Goal: Transaction & Acquisition: Obtain resource

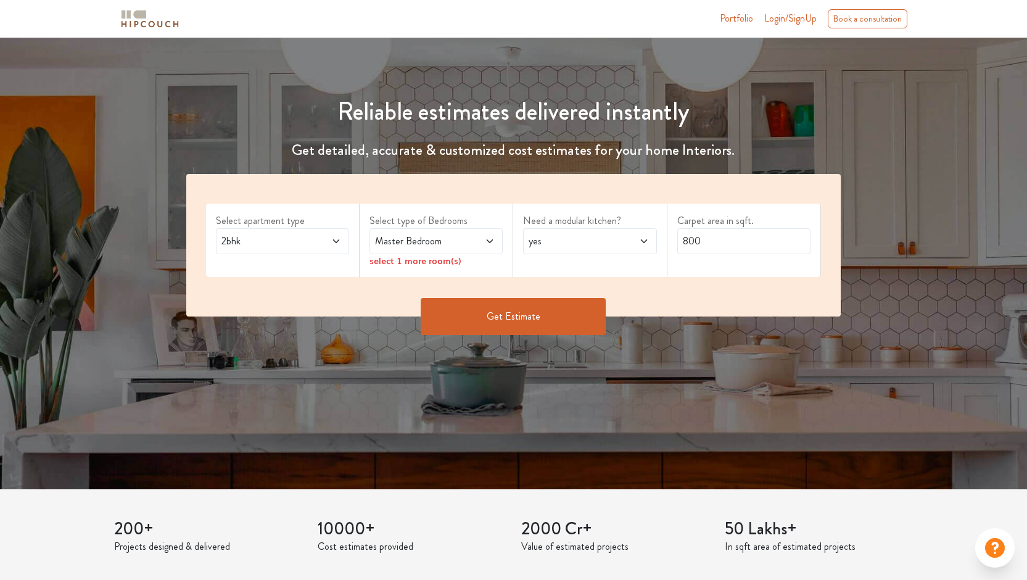
scroll to position [51, 0]
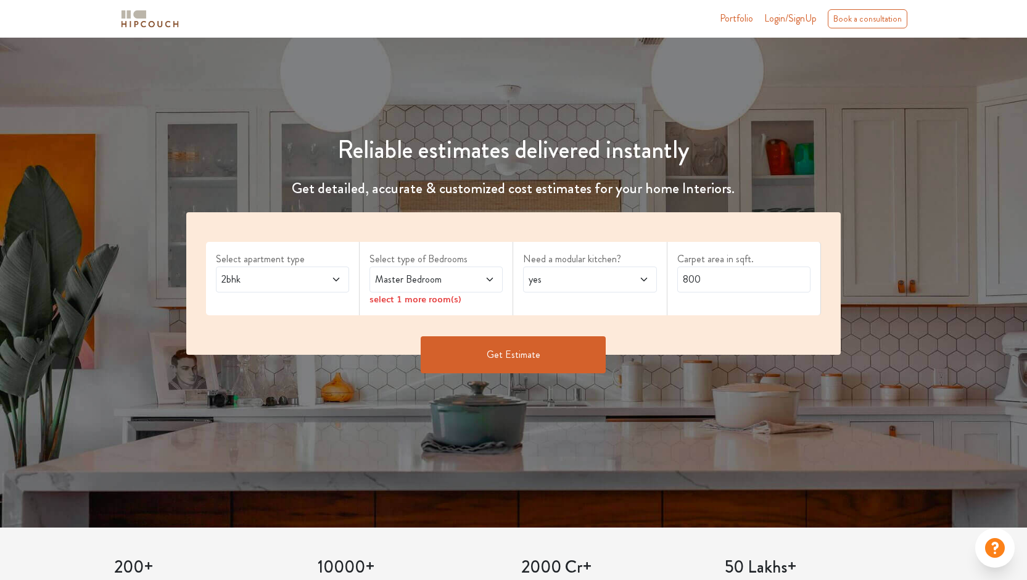
click at [309, 276] on span "2bhk" at bounding box center [265, 279] width 92 height 15
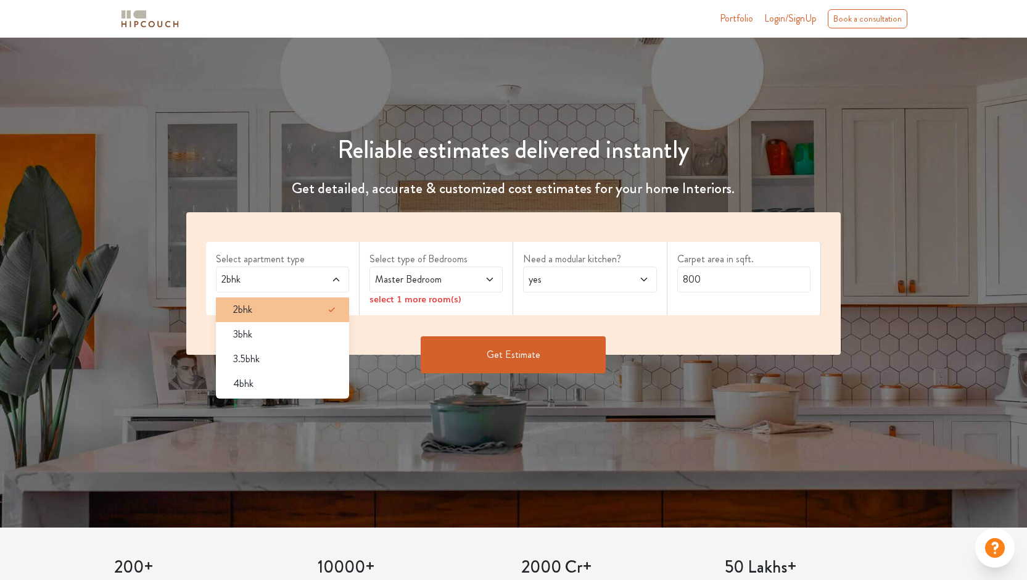
click at [277, 303] on div "2bhk" at bounding box center [286, 309] width 126 height 15
click at [447, 278] on span "Master Bedroom" at bounding box center [418, 279] width 92 height 15
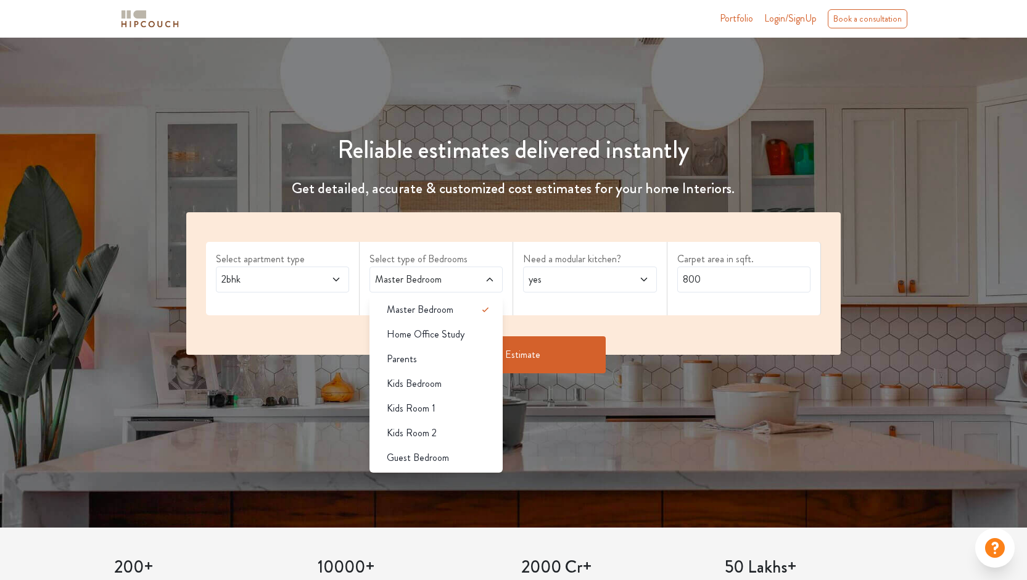
click at [318, 316] on div "Select apartment type 2bhk Select type of Bedrooms Master Bedroom Master Bedroo…" at bounding box center [513, 283] width 655 height 142
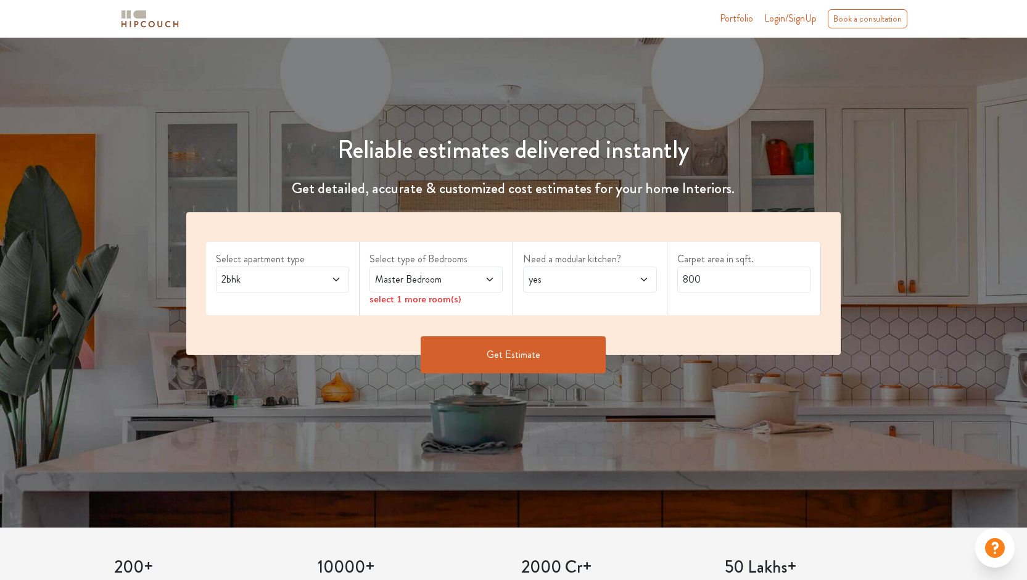
click at [420, 306] on div "Select type of Bedrooms Master Bedroom select 1 more room(s)" at bounding box center [436, 278] width 154 height 73
click at [458, 303] on div "select 1 more room(s)" at bounding box center [435, 298] width 133 height 13
click at [487, 276] on icon at bounding box center [490, 279] width 10 height 10
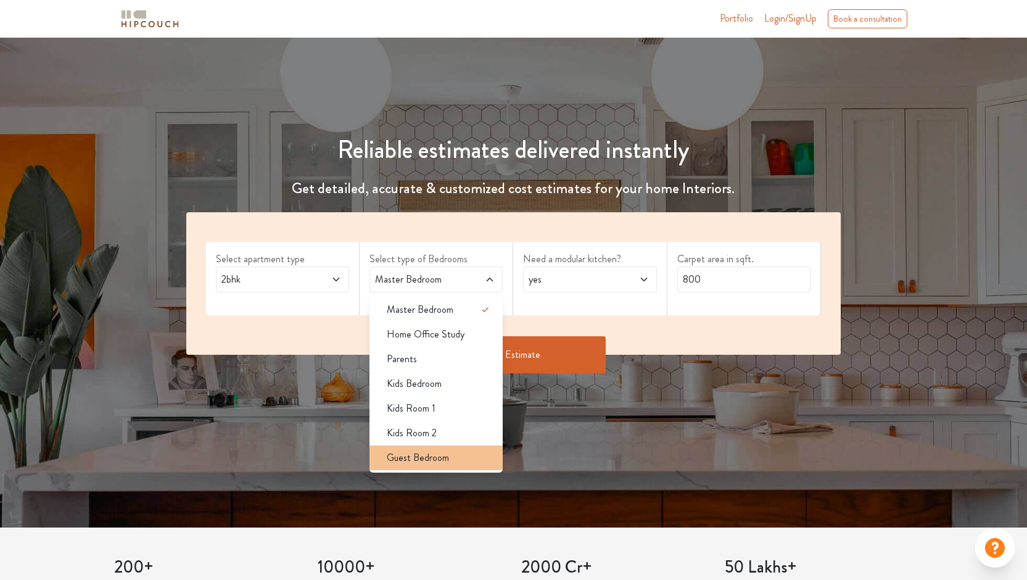
click at [420, 458] on span "Guest Bedroom" at bounding box center [418, 457] width 62 height 15
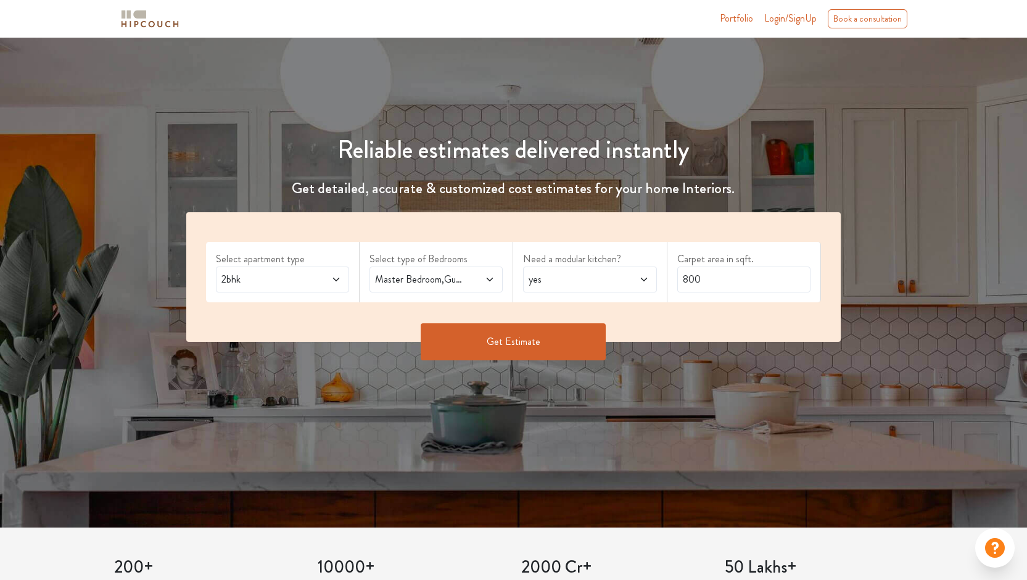
click at [485, 284] on span at bounding box center [479, 279] width 31 height 15
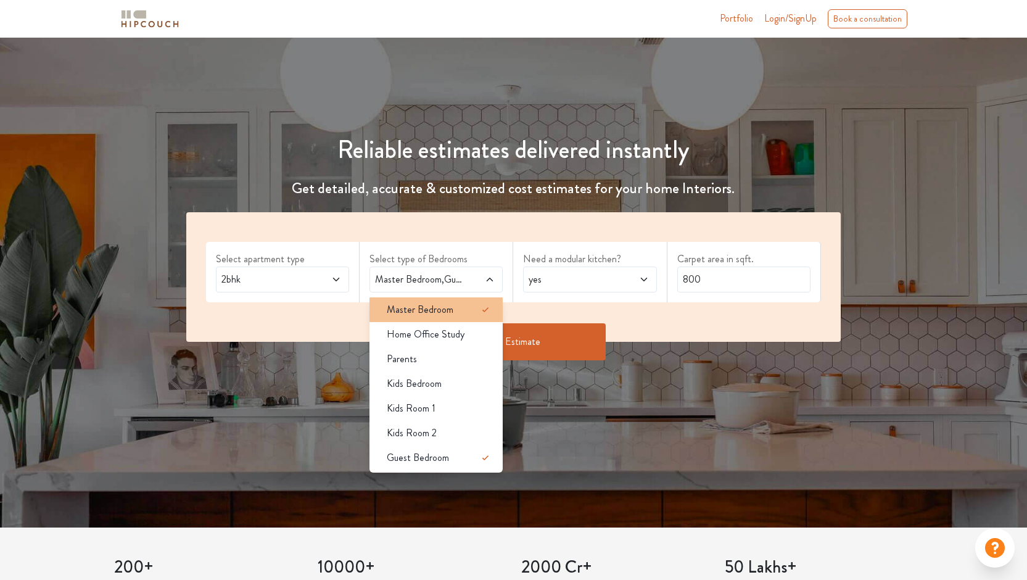
click at [477, 306] on div "Master Bedroom" at bounding box center [440, 309] width 126 height 15
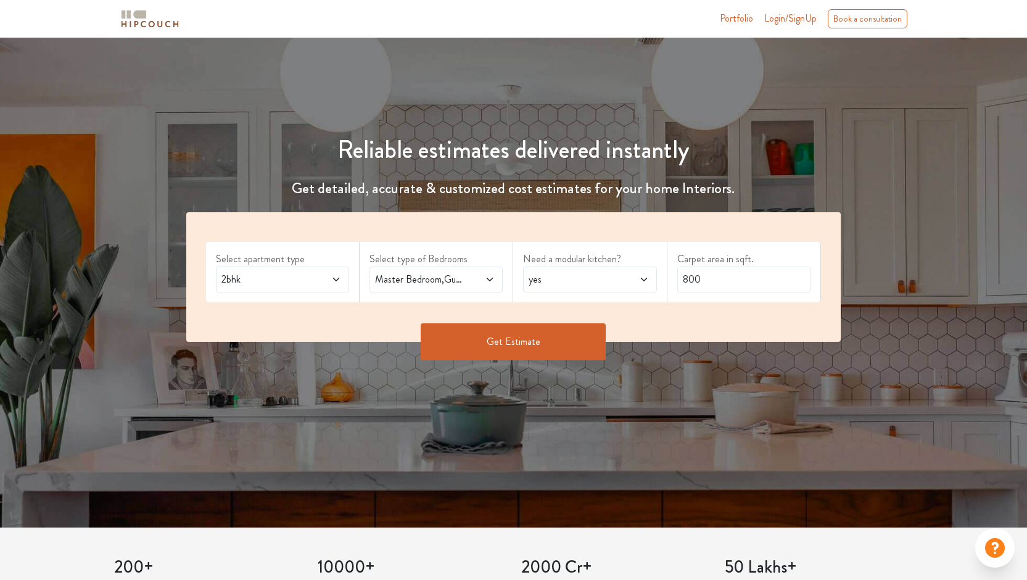
click at [684, 315] on div "Select apartment type 2bhk Select type of Bedrooms Master Bedroom,Guest Bedroom…" at bounding box center [513, 276] width 655 height 129
click at [637, 286] on div "yes" at bounding box center [589, 279] width 133 height 26
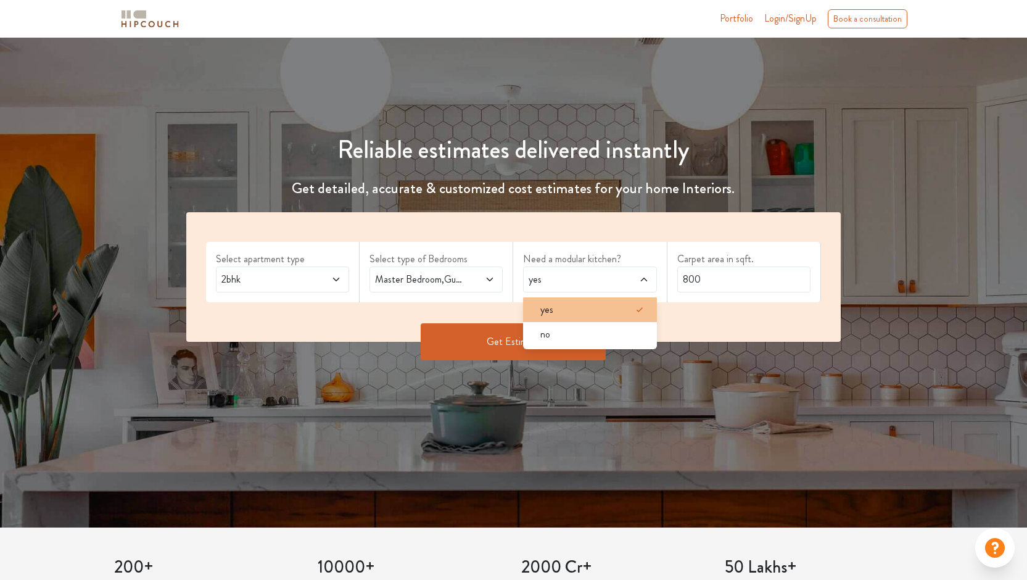
click at [611, 303] on div "yes" at bounding box center [593, 309] width 126 height 15
click at [743, 282] on input "800" at bounding box center [743, 279] width 133 height 26
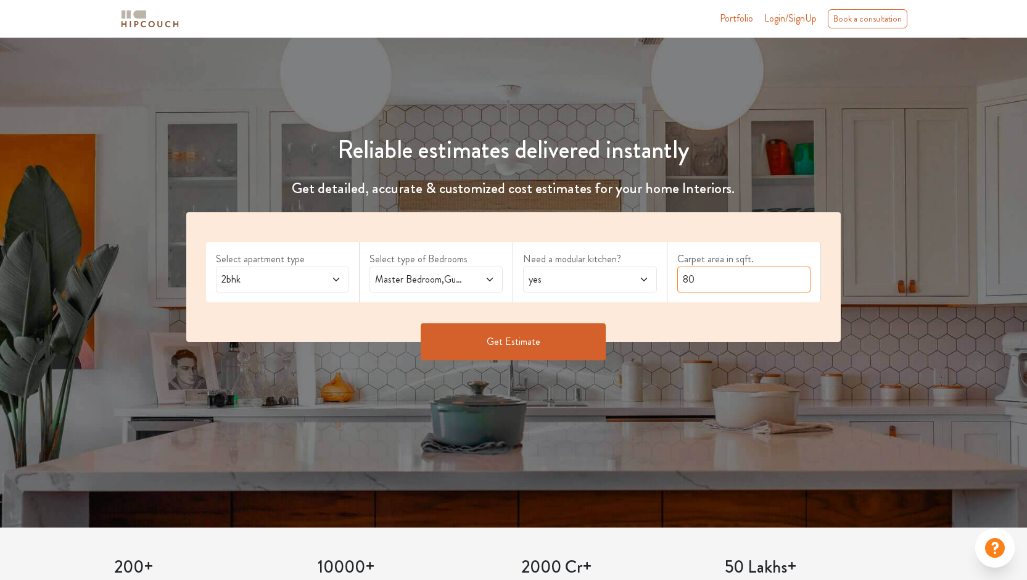
type input "8"
type input "1500"
click at [528, 324] on button "Get Estimate" at bounding box center [513, 341] width 185 height 37
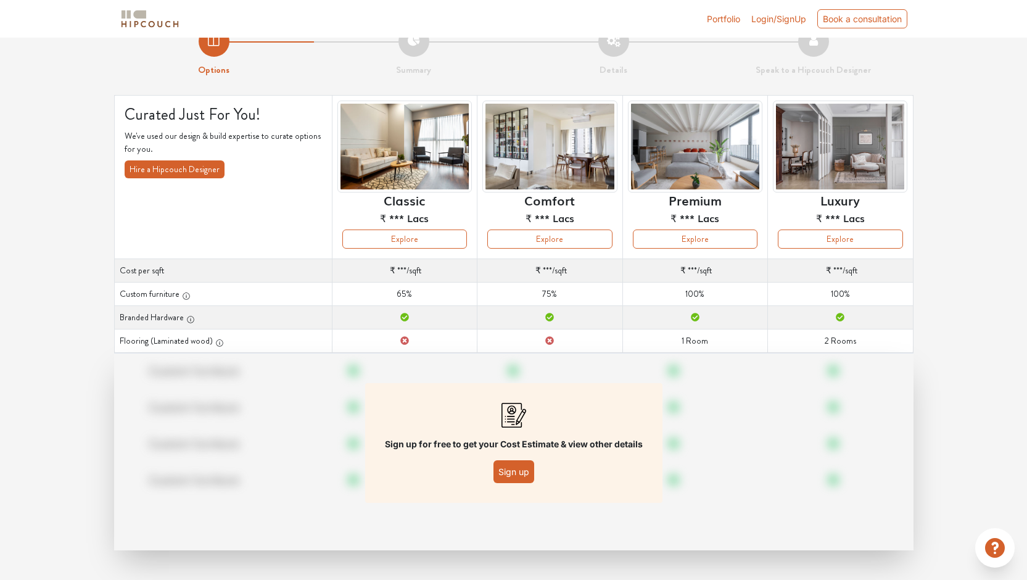
scroll to position [27, 0]
click at [511, 467] on button "Sign up" at bounding box center [513, 471] width 41 height 23
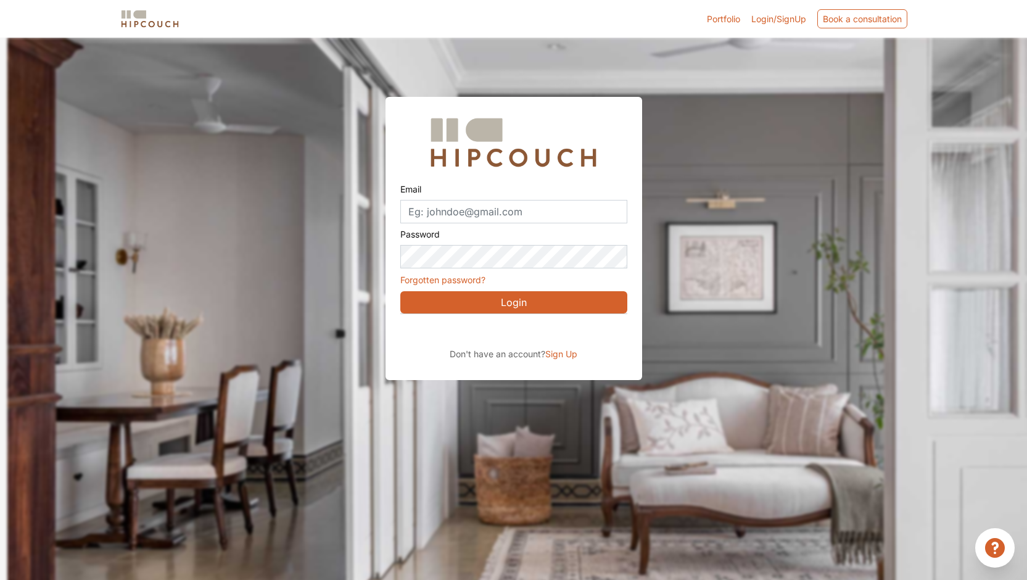
click at [508, 330] on div "Sign in with Google. Opens in new tab" at bounding box center [513, 331] width 226 height 27
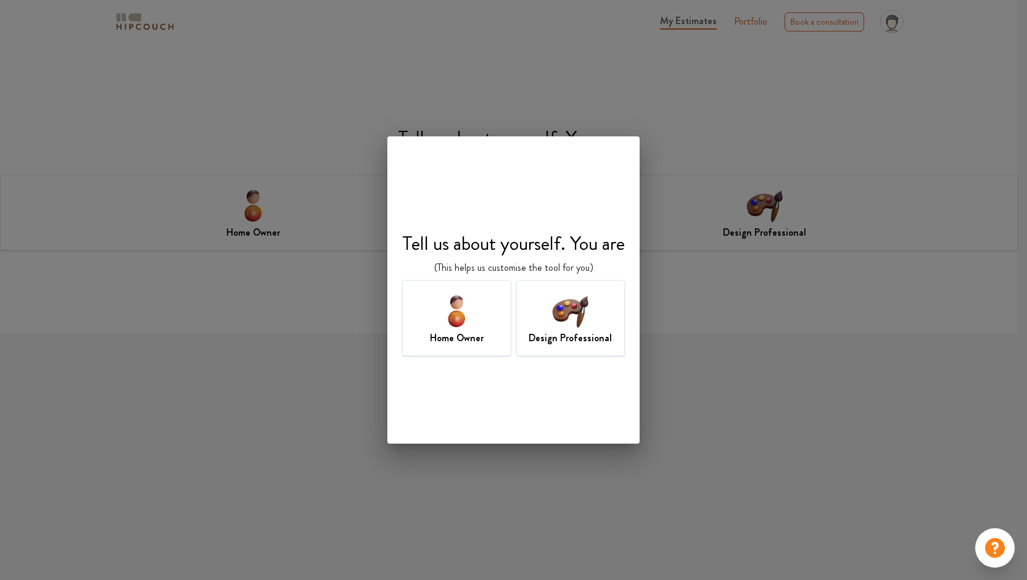
click at [590, 317] on img at bounding box center [570, 310] width 40 height 40
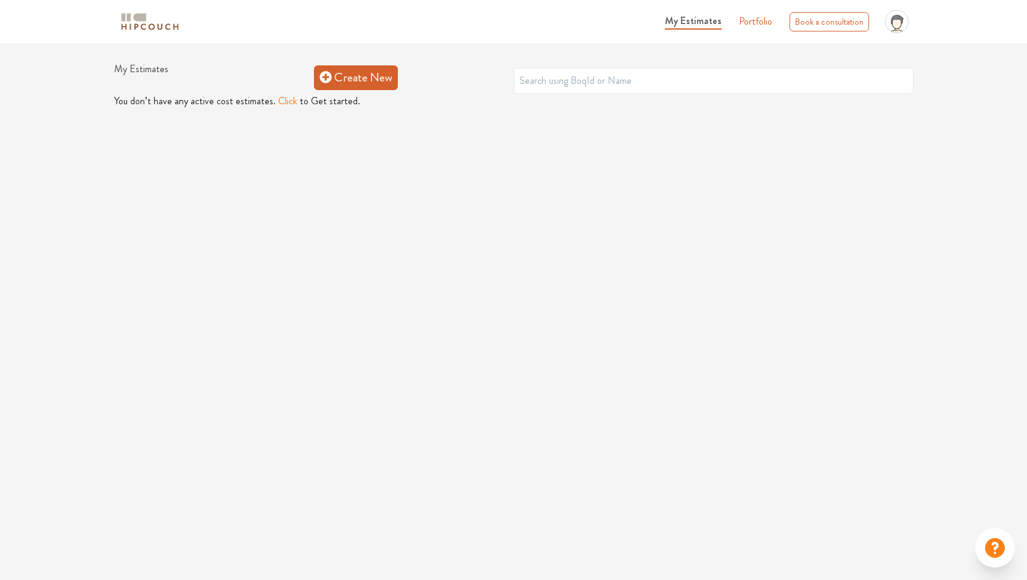
click at [348, 80] on link "Create New" at bounding box center [356, 77] width 84 height 25
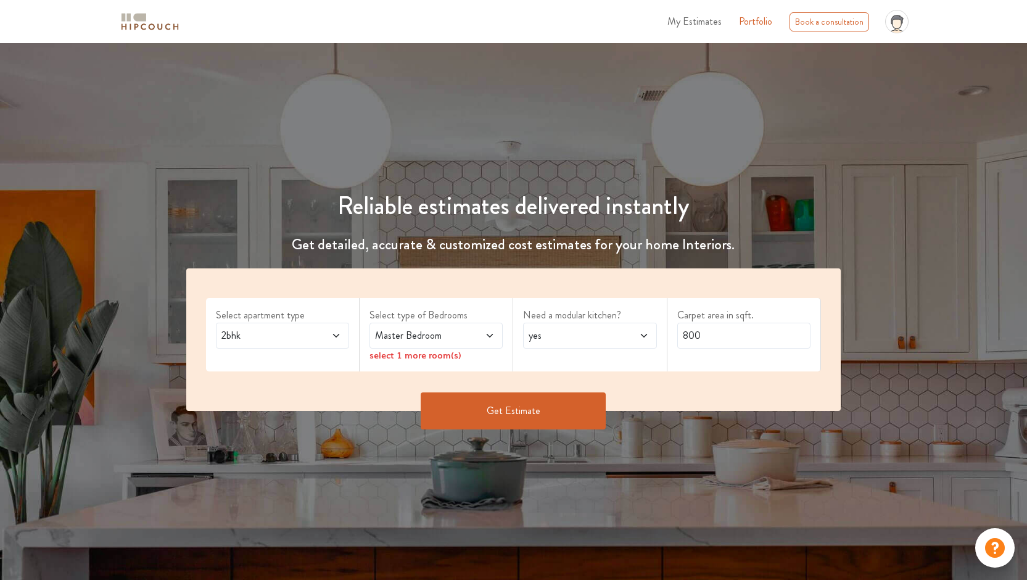
click at [475, 337] on span at bounding box center [479, 335] width 31 height 15
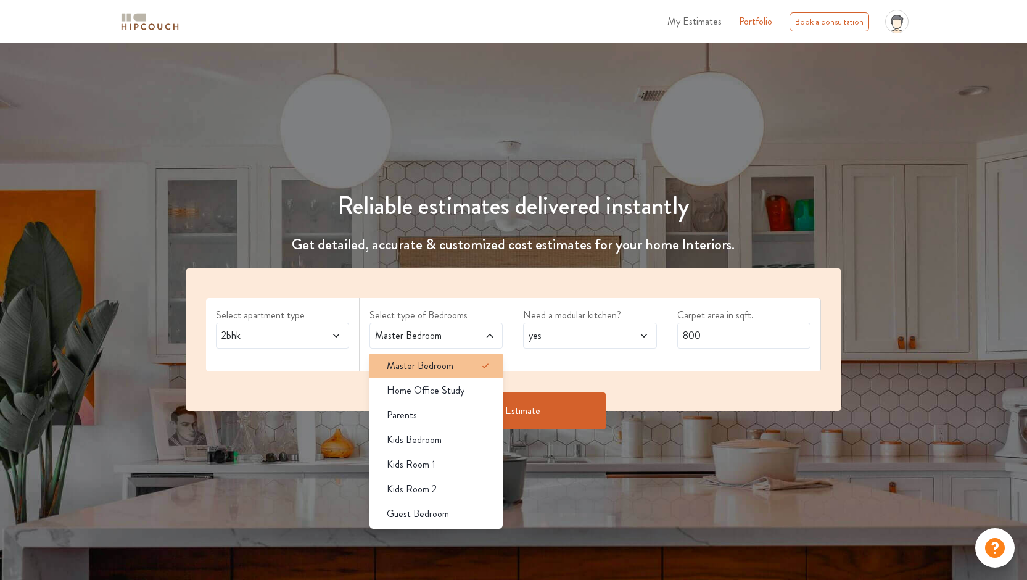
click at [448, 363] on span "Master Bedroom" at bounding box center [420, 365] width 67 height 15
click at [485, 365] on icon at bounding box center [485, 365] width 15 height 15
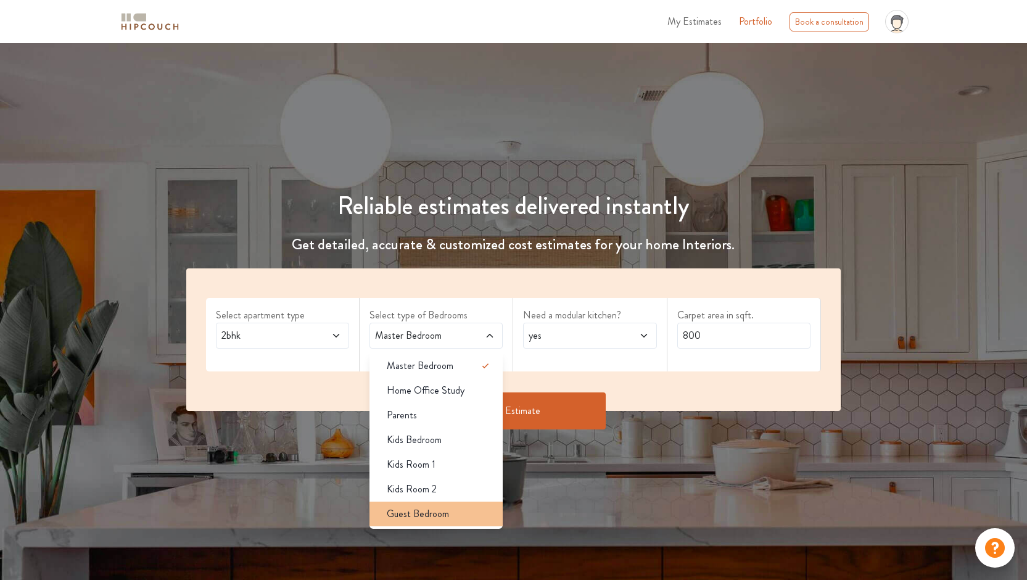
click at [457, 508] on div "Guest Bedroom" at bounding box center [440, 513] width 126 height 15
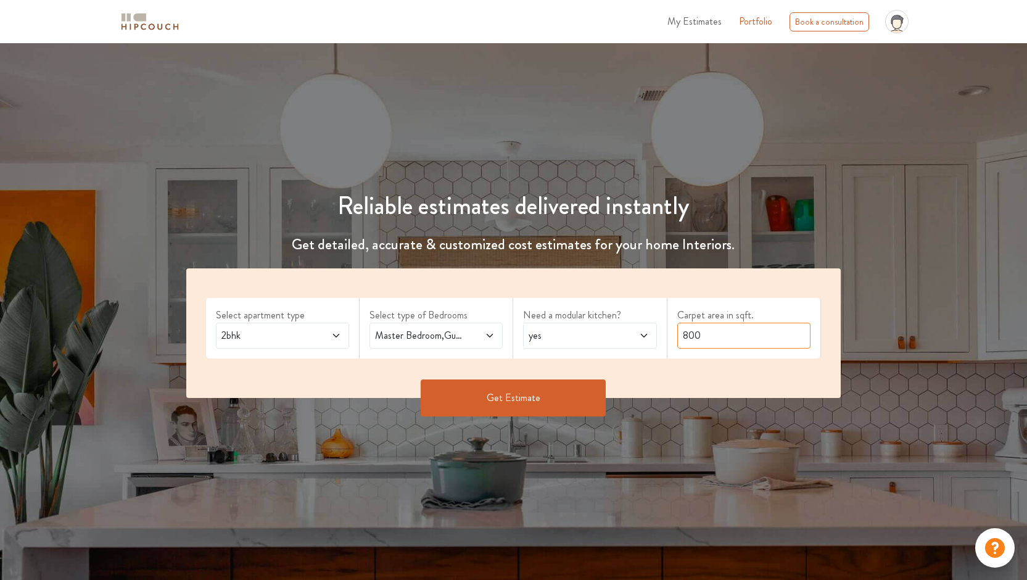
click at [708, 337] on input "800" at bounding box center [743, 335] width 133 height 26
type input "1300"
click at [518, 400] on button "Get Estimate" at bounding box center [513, 397] width 185 height 37
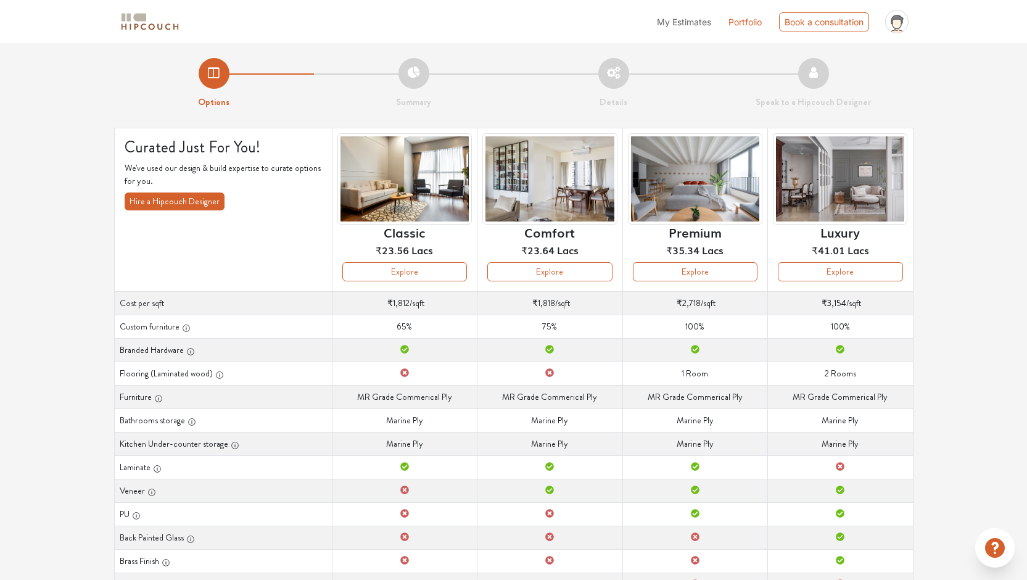
click at [412, 76] on li "Summary" at bounding box center [414, 83] width 200 height 51
click at [665, 274] on button "Explore" at bounding box center [695, 271] width 125 height 19
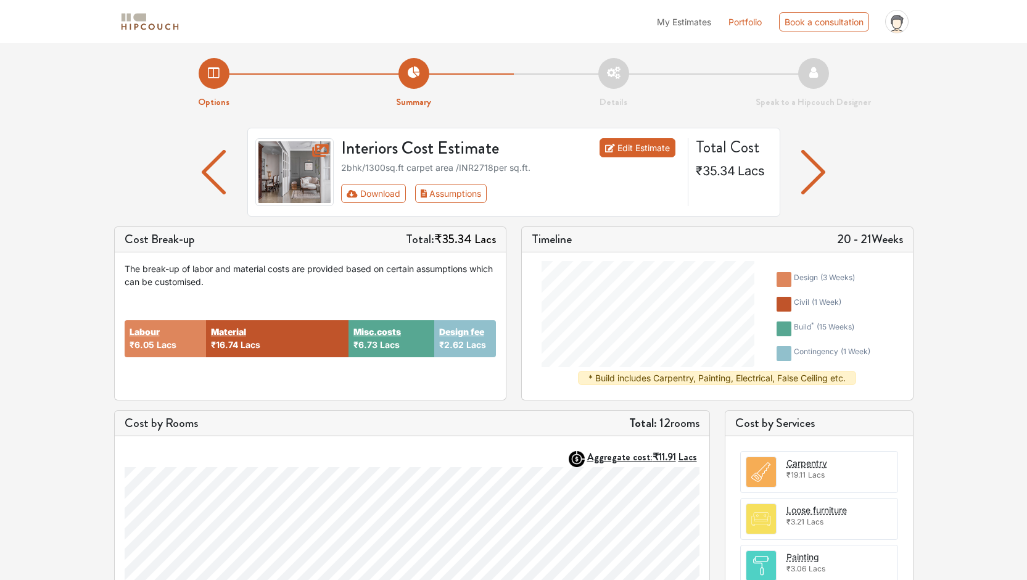
click at [665, 150] on link "Edit Estimate" at bounding box center [637, 147] width 76 height 19
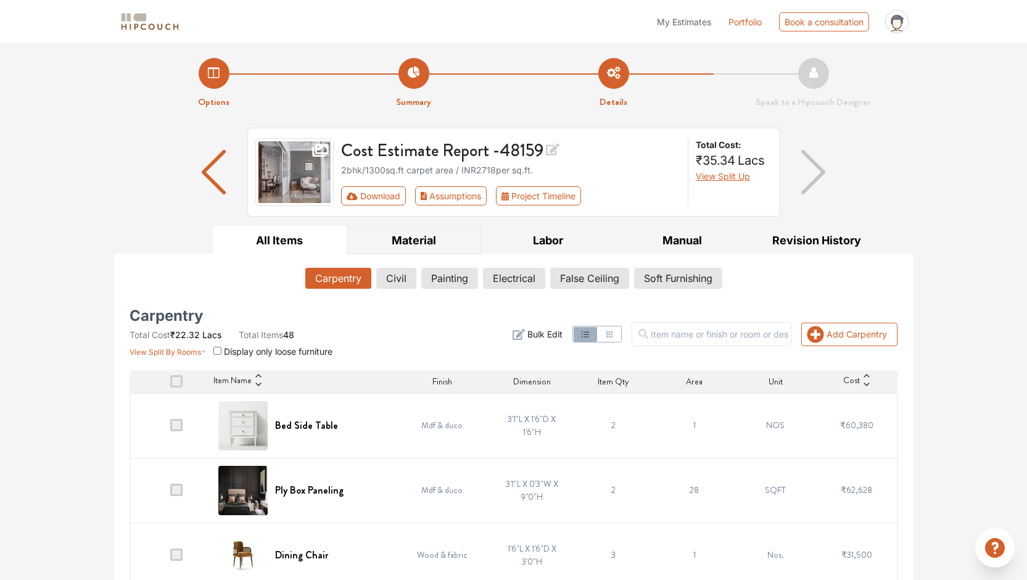
click at [413, 234] on button "Material" at bounding box center [414, 240] width 134 height 28
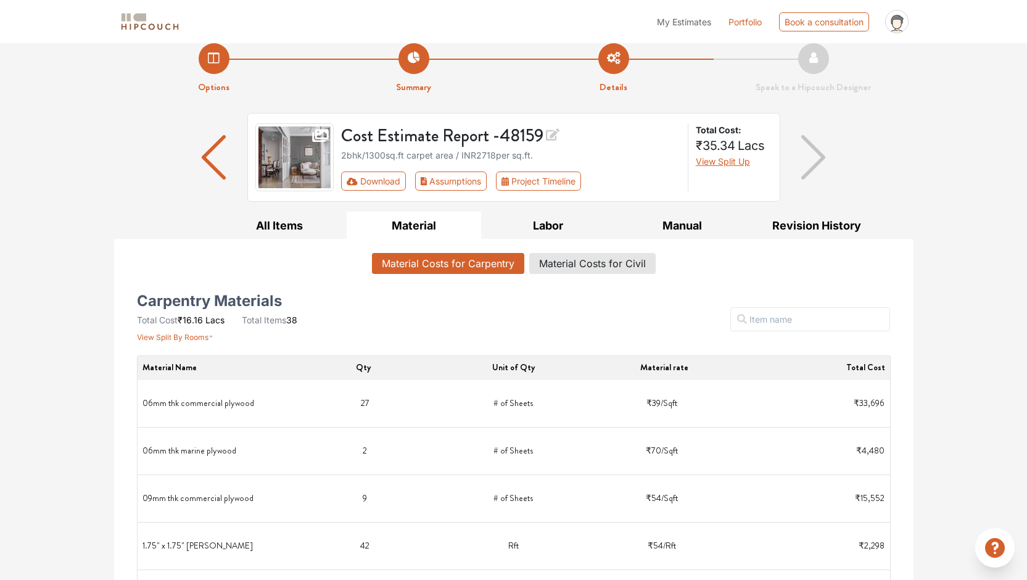
scroll to position [16, 0]
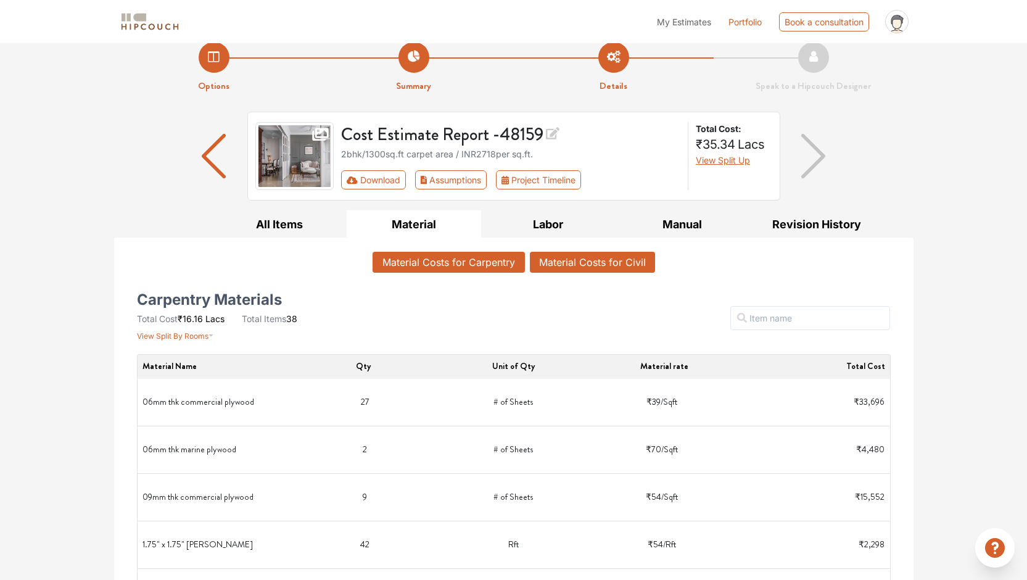
click at [597, 268] on button "Material Costs for Civil" at bounding box center [592, 262] width 125 height 21
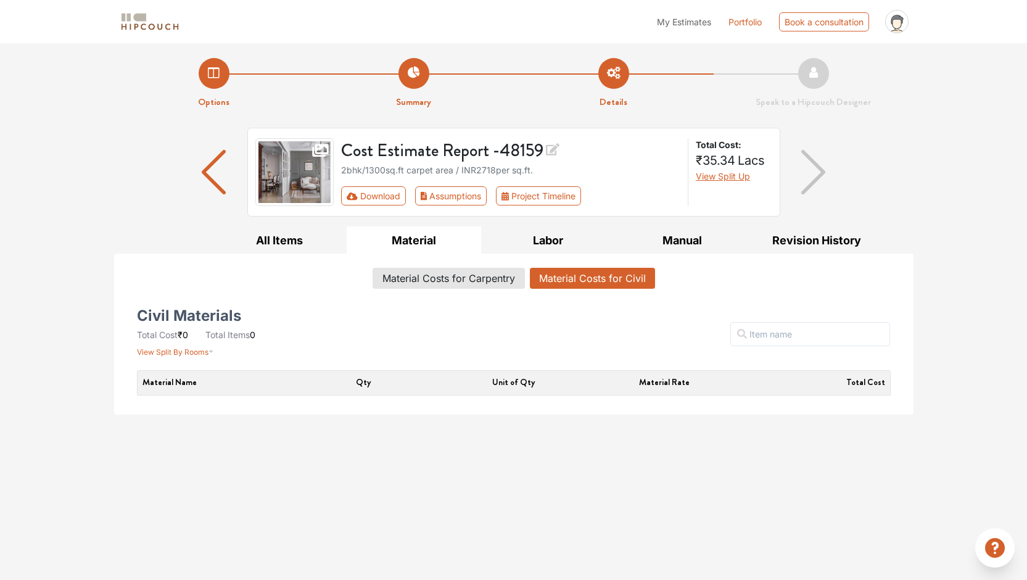
scroll to position [0, 0]
click at [200, 351] on span "View Split By Rooms" at bounding box center [173, 351] width 72 height 9
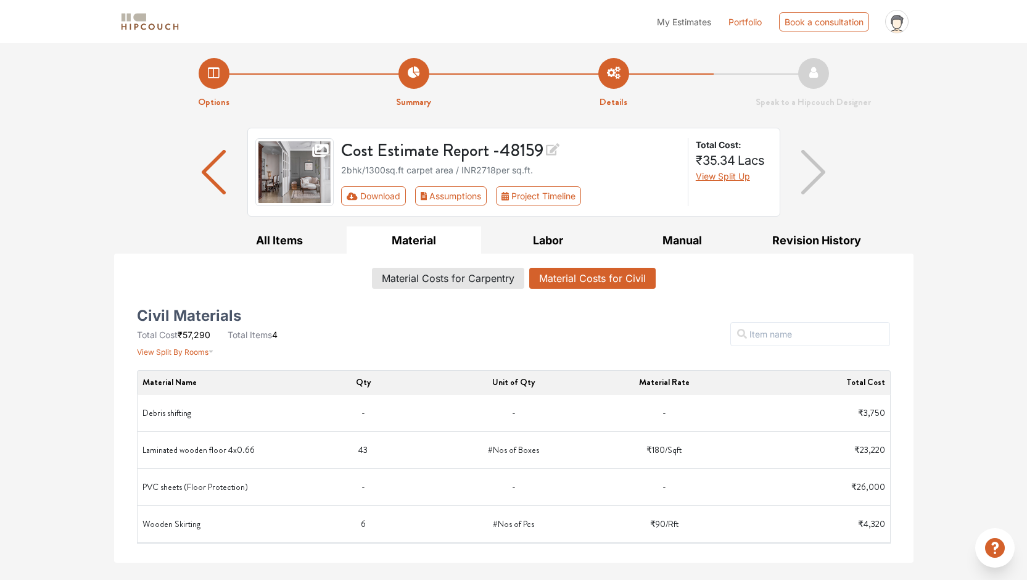
click at [105, 417] on div "Options Summary Details Speak to a Hipcouch Designer Cost Estimate Report - 481…" at bounding box center [513, 302] width 1027 height 519
click at [536, 226] on button "Labor" at bounding box center [548, 240] width 134 height 28
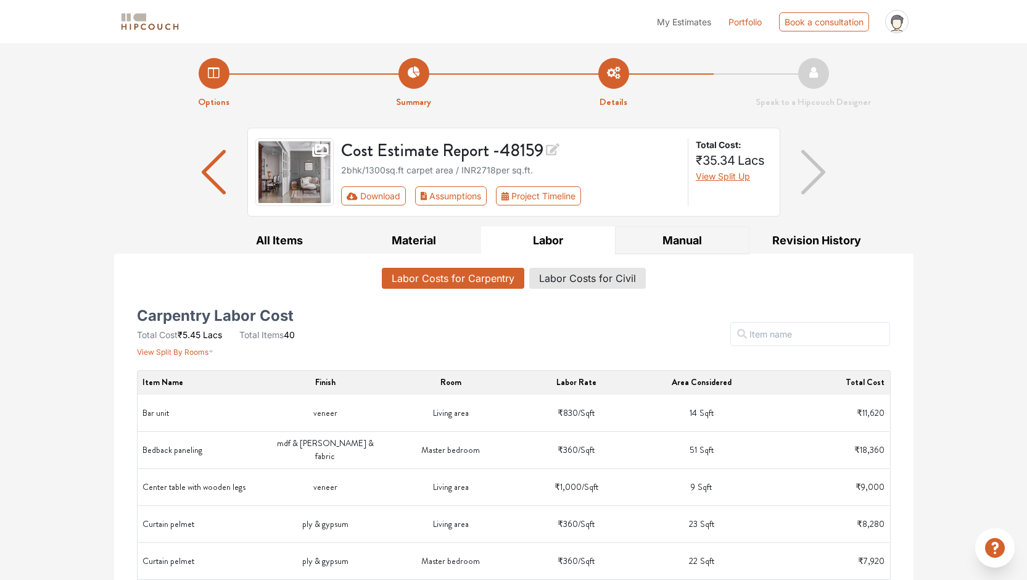
click at [688, 239] on button "Manual" at bounding box center [682, 240] width 134 height 28
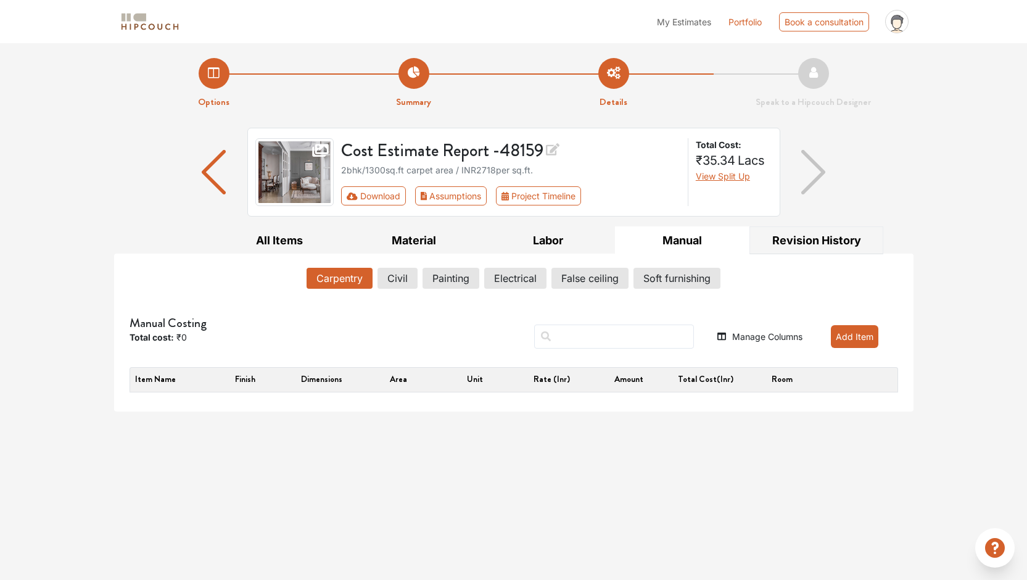
click at [829, 234] on button "Revision History" at bounding box center [816, 240] width 134 height 28
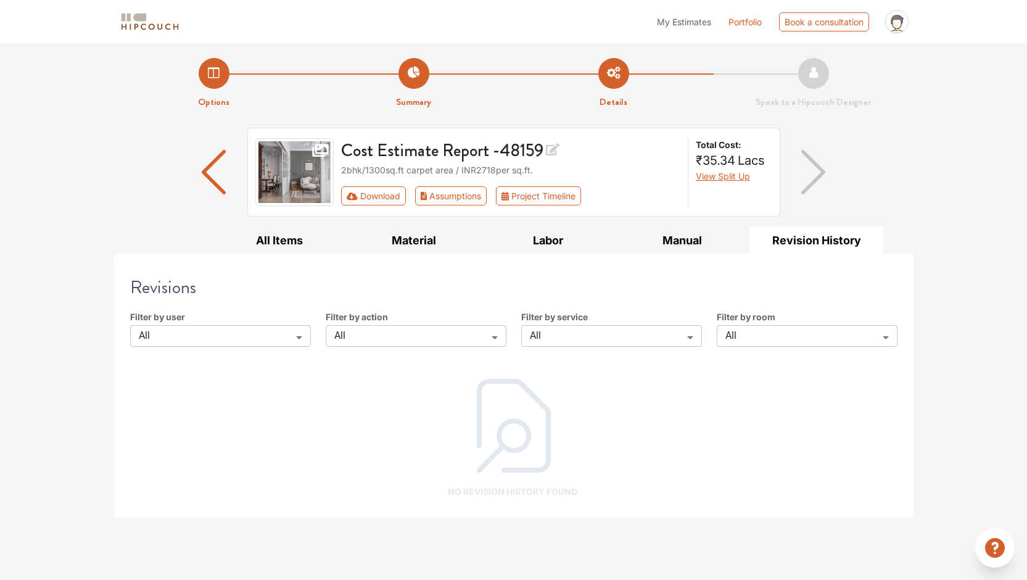
click at [815, 163] on img "button" at bounding box center [813, 172] width 24 height 44
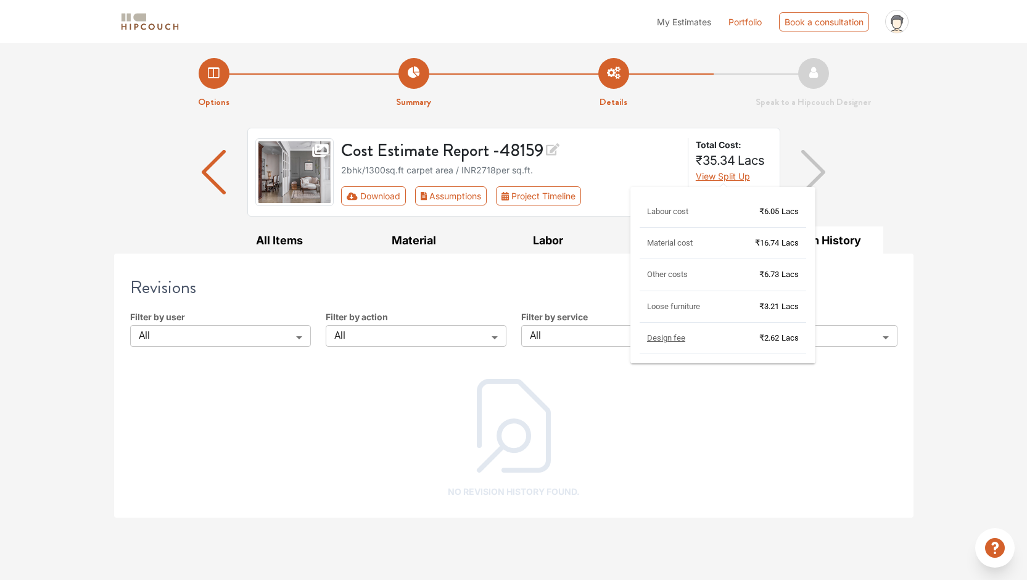
click at [665, 335] on span "Design fee" at bounding box center [666, 337] width 38 height 9
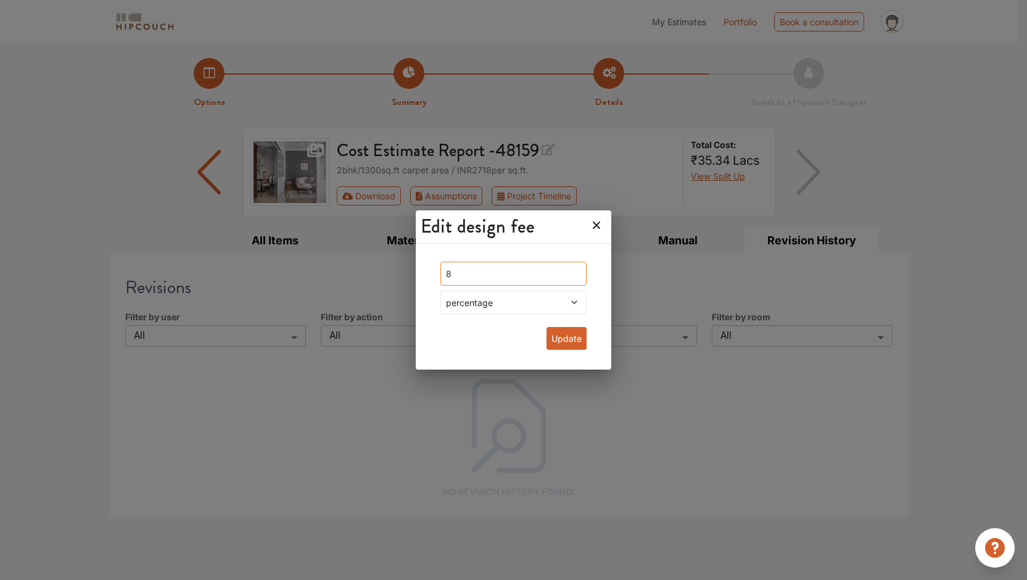
click at [559, 274] on input "8" at bounding box center [513, 273] width 146 height 24
click at [593, 225] on icon at bounding box center [596, 225] width 20 height 20
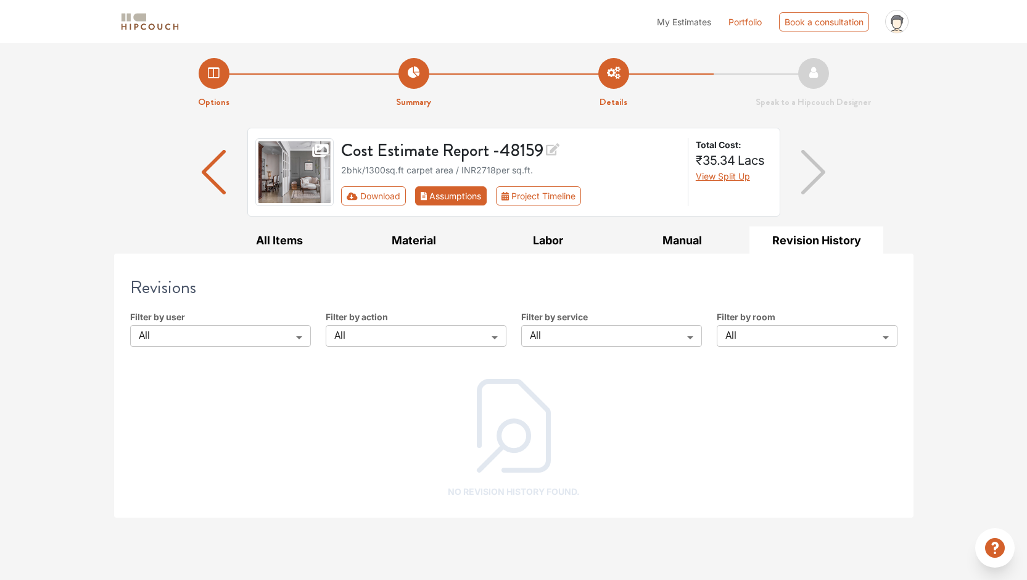
click at [438, 191] on button "Assumptions" at bounding box center [451, 195] width 72 height 19
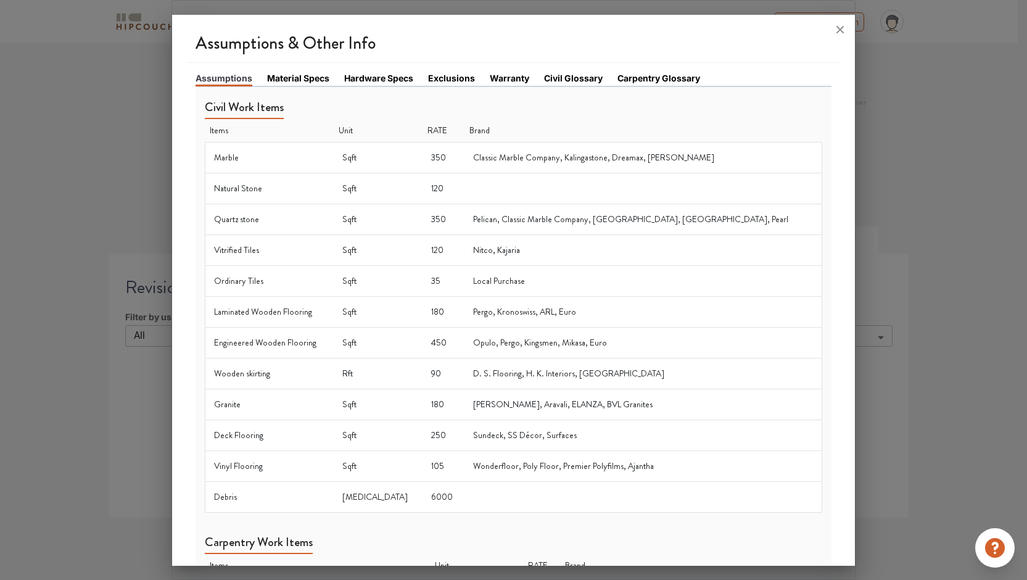
click at [288, 78] on link "Material Specs" at bounding box center [298, 78] width 62 height 13
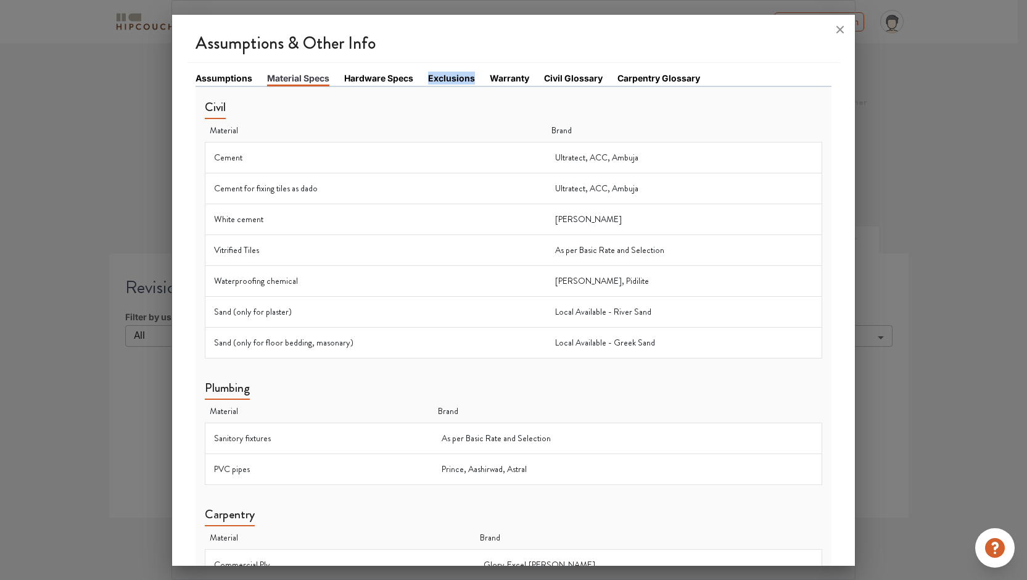
click at [368, 84] on link "Hardware Specs" at bounding box center [378, 78] width 69 height 13
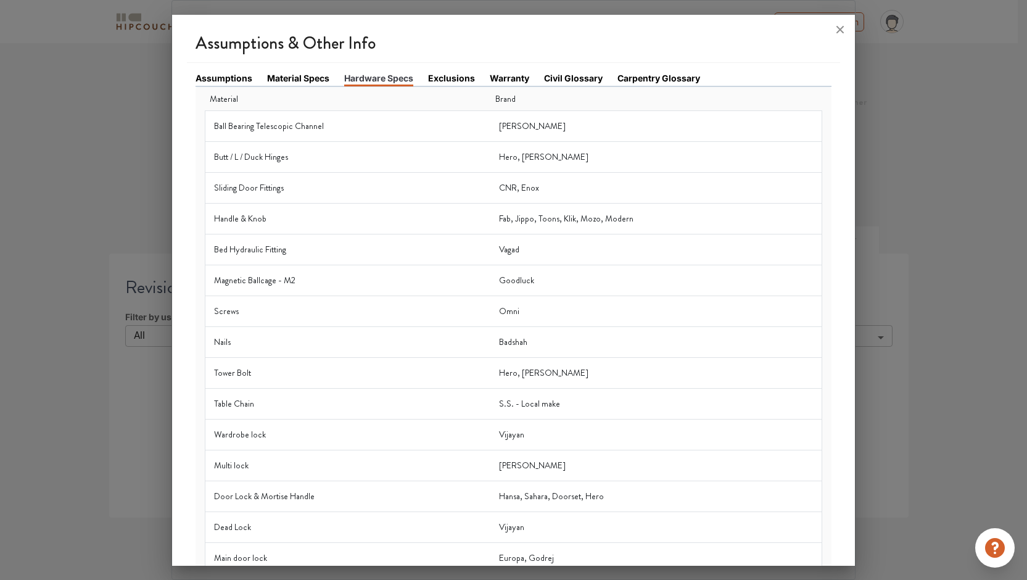
click at [507, 77] on link "Warranty" at bounding box center [509, 78] width 39 height 13
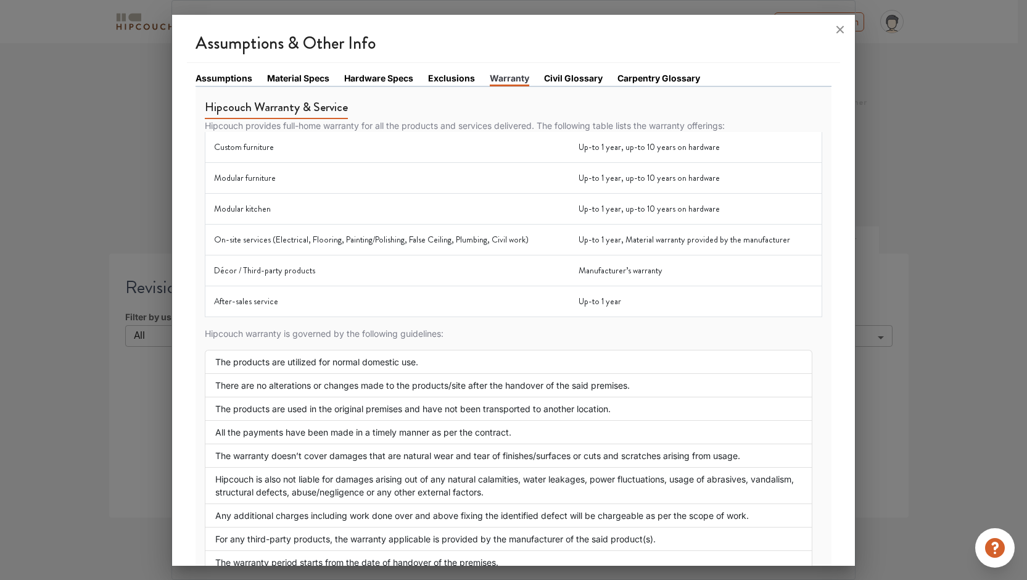
click at [562, 76] on link "Civil Glossary" at bounding box center [573, 78] width 59 height 13
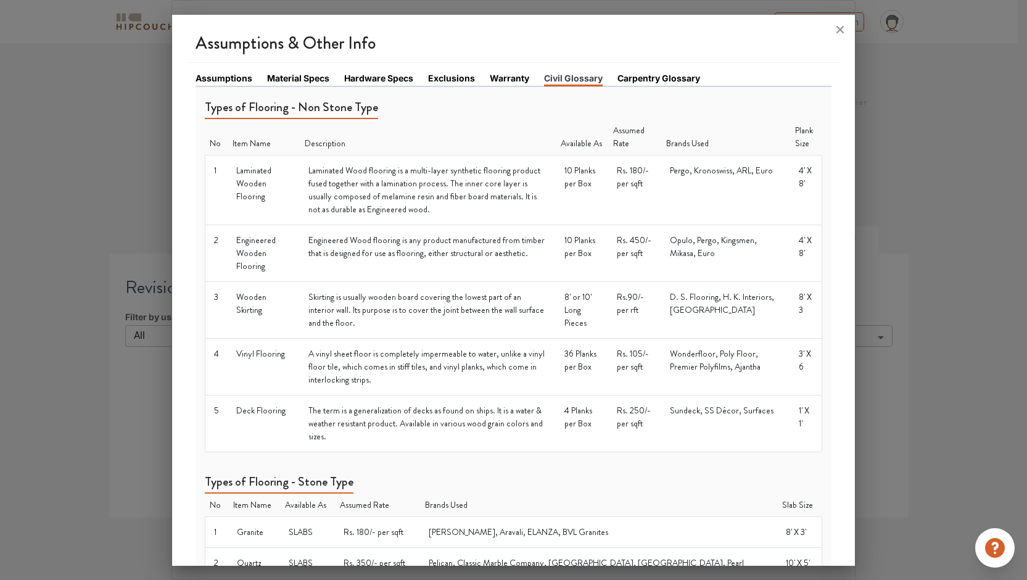
click at [637, 76] on link "Carpentry Glossary" at bounding box center [658, 78] width 83 height 13
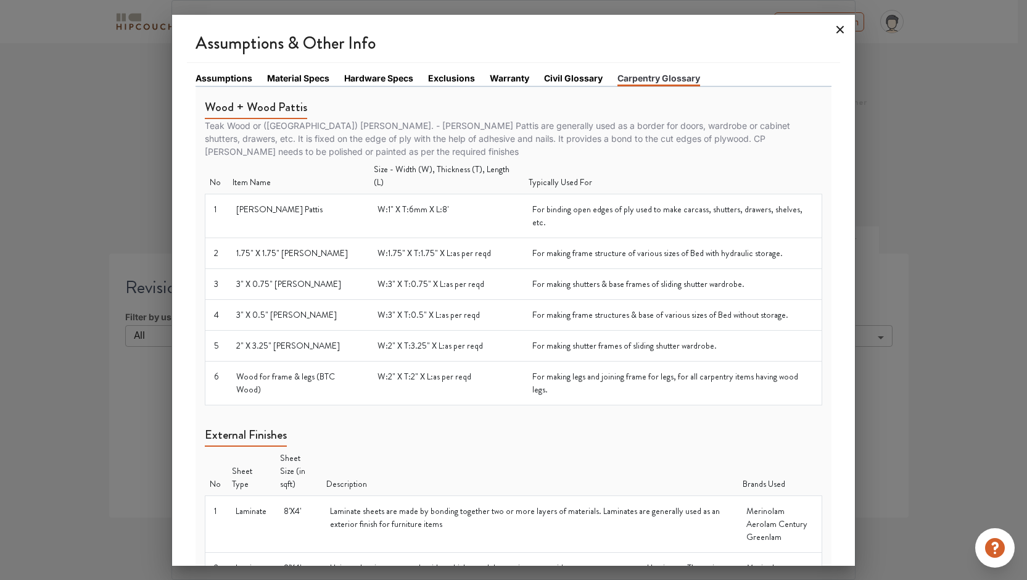
click at [840, 27] on icon at bounding box center [840, 30] width 20 height 20
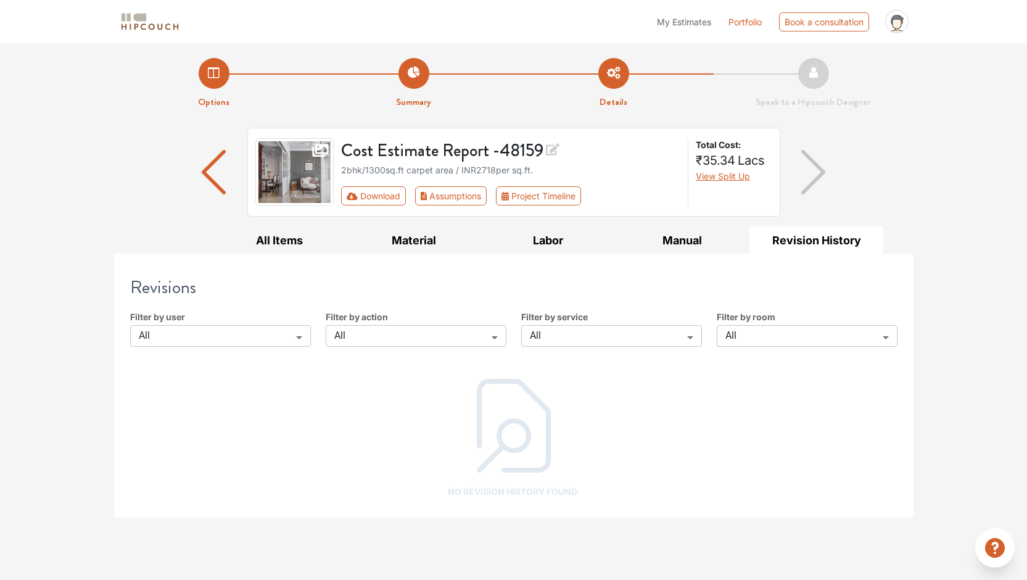
click at [917, 186] on div "Cost Estimate Report - 48159 2bhk / 1300 sq.ft carpet area / INR 2718 per sq.ft…" at bounding box center [514, 177] width 814 height 99
click at [685, 239] on button "Manual" at bounding box center [682, 240] width 134 height 28
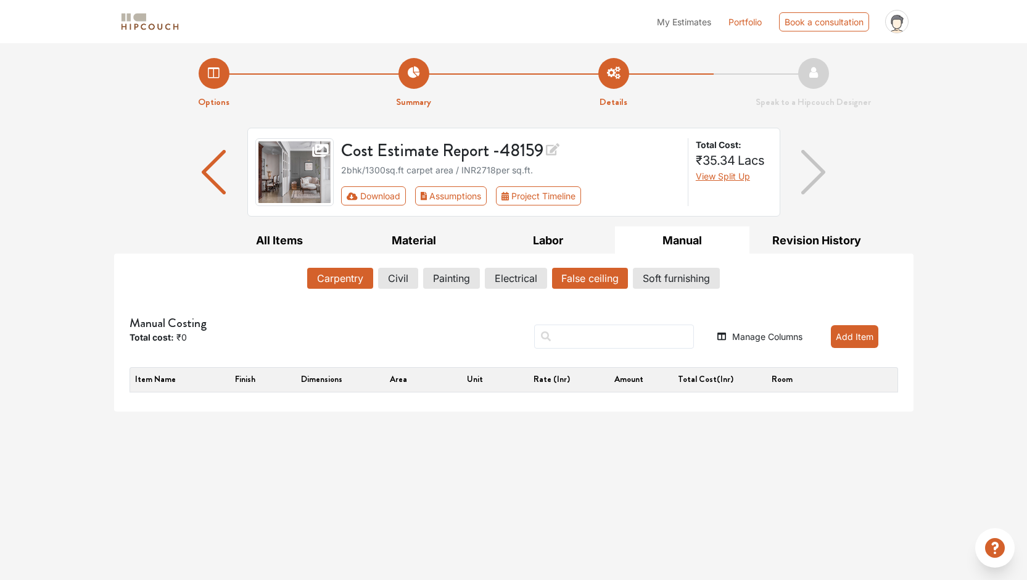
click at [591, 285] on button "False ceiling" at bounding box center [590, 278] width 76 height 21
click at [659, 279] on button "Soft furnishing" at bounding box center [677, 278] width 86 height 21
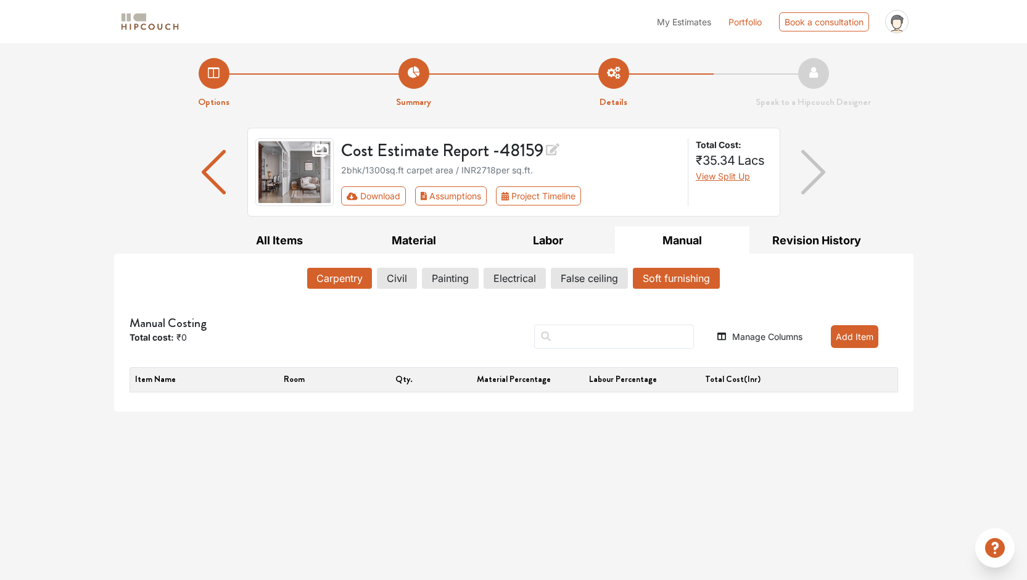
click at [344, 276] on button "Carpentry" at bounding box center [339, 278] width 65 height 21
click at [271, 312] on div "Manual Costing Total cost: ₹0 Manage Columns Add Item Item name Finish Dimensio…" at bounding box center [513, 350] width 783 height 104
click at [736, 340] on button "Manage Columns" at bounding box center [759, 336] width 85 height 13
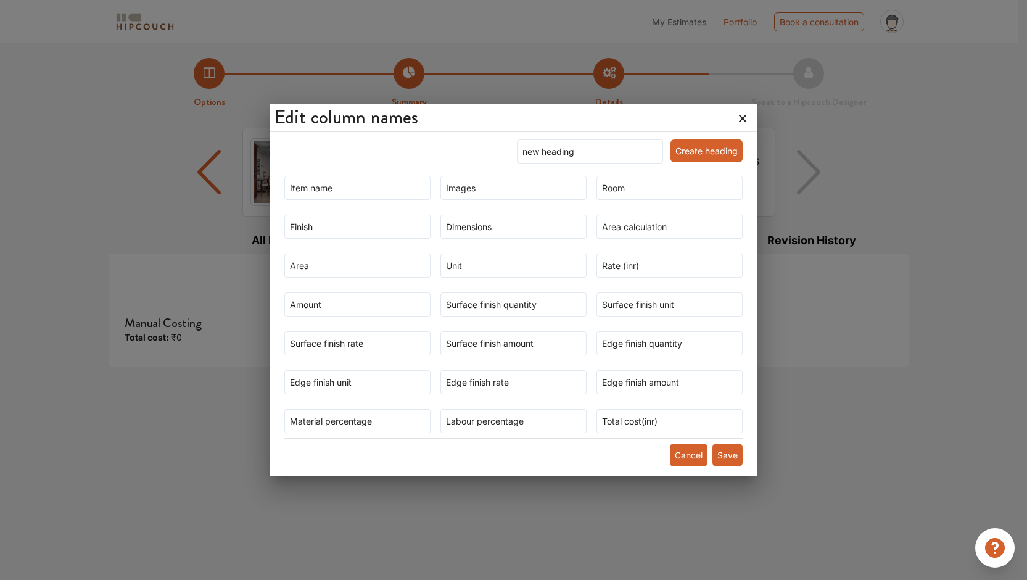
click at [720, 453] on button "Save" at bounding box center [727, 454] width 30 height 23
click at [739, 118] on icon at bounding box center [742, 118] width 7 height 7
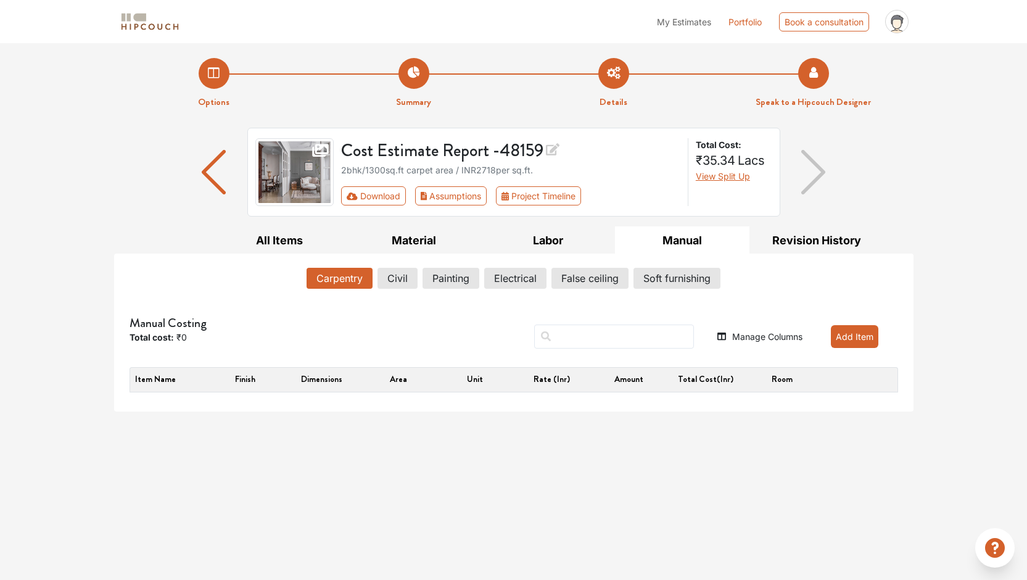
click at [817, 70] on li "Speak to a Hipcouch Designer" at bounding box center [813, 83] width 200 height 51
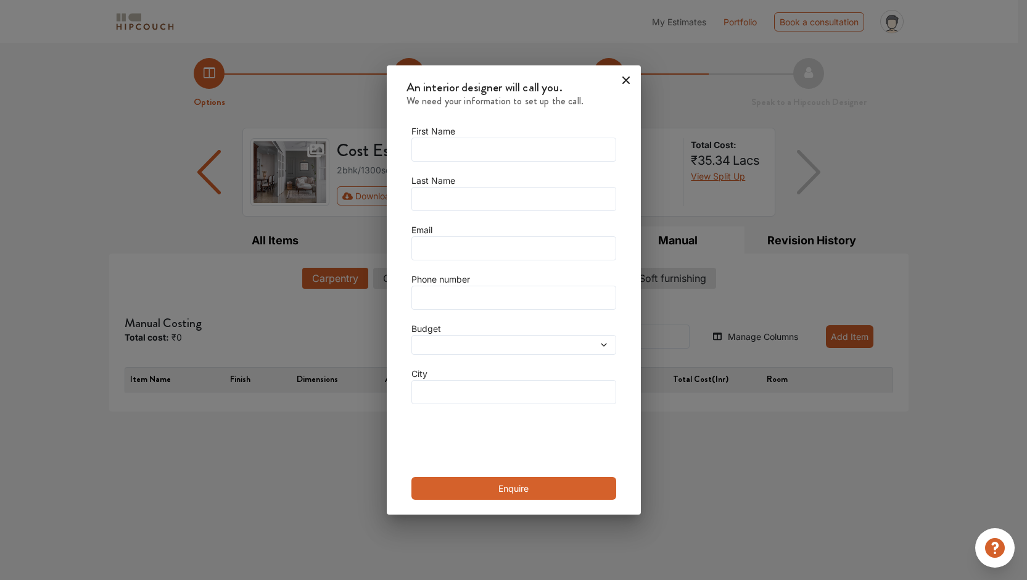
click at [624, 83] on icon at bounding box center [626, 80] width 20 height 20
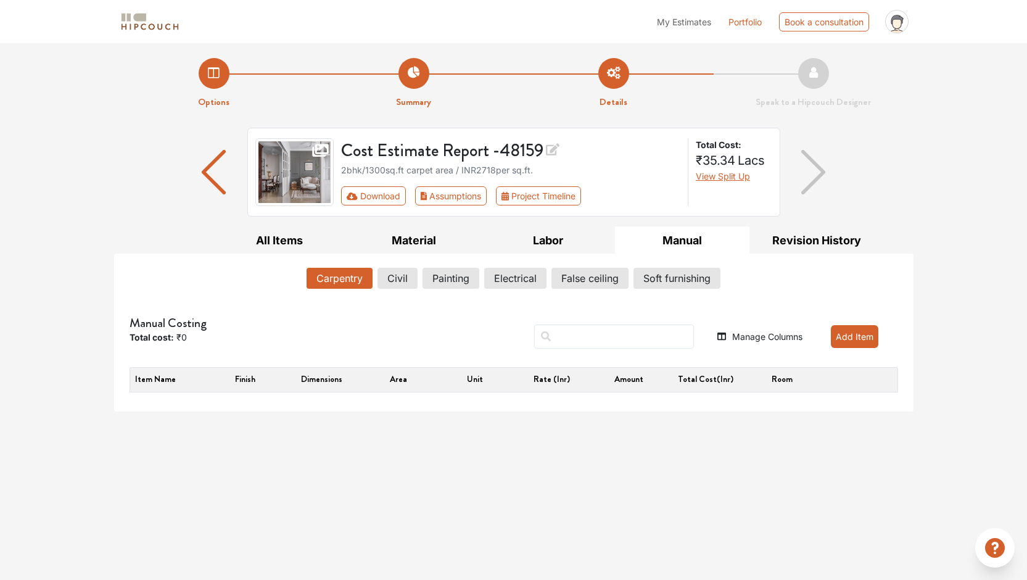
click at [140, 15] on img at bounding box center [150, 22] width 62 height 22
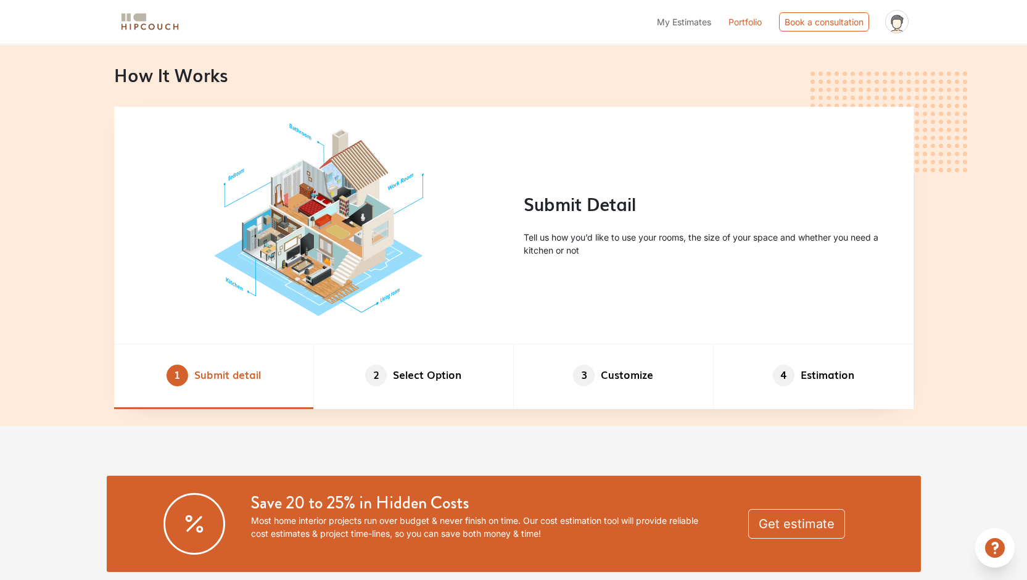
scroll to position [635, 0]
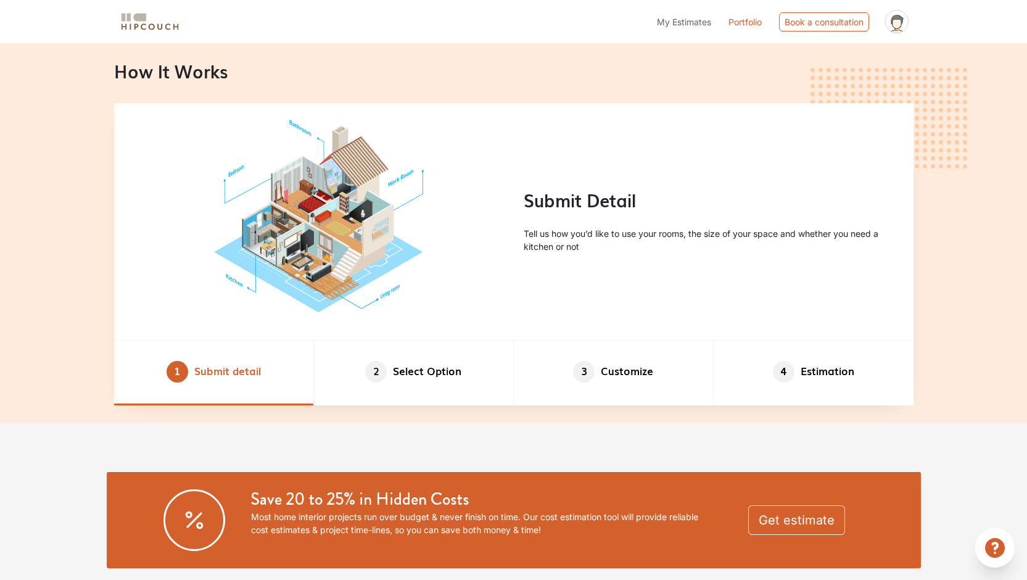
click at [745, 20] on link "Portfolio" at bounding box center [744, 21] width 33 height 13
